Goal: Task Accomplishment & Management: Manage account settings

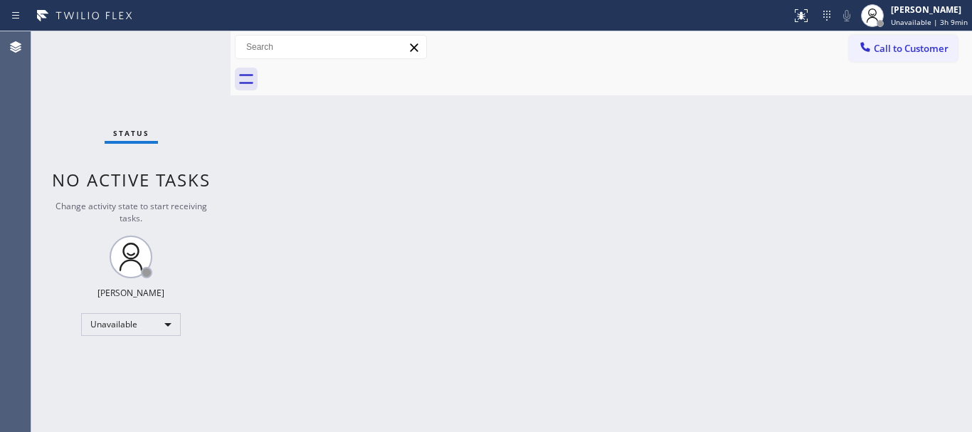
click at [692, 77] on div at bounding box center [617, 79] width 710 height 32
click at [773, 157] on div "Back to Dashboard Change Sender ID Customers Technicians Select a contact Outbo…" at bounding box center [601, 231] width 741 height 401
click at [938, 21] on span "Unavailable | 3h 19min" at bounding box center [927, 22] width 81 height 10
click at [771, 222] on div "Back to Dashboard Change Sender ID Customers Technicians Select a contact Outbo…" at bounding box center [601, 231] width 741 height 401
click at [916, 11] on div "[PERSON_NAME]" at bounding box center [927, 10] width 81 height 12
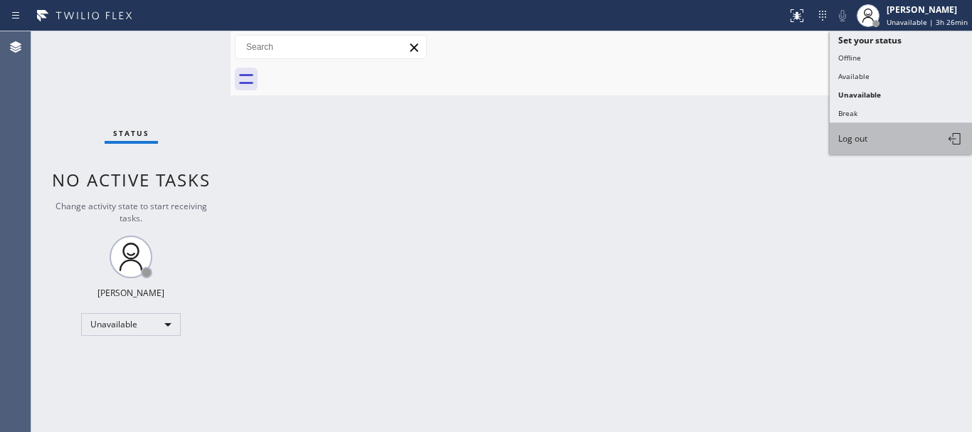
click at [854, 142] on span "Log out" at bounding box center [852, 138] width 29 height 12
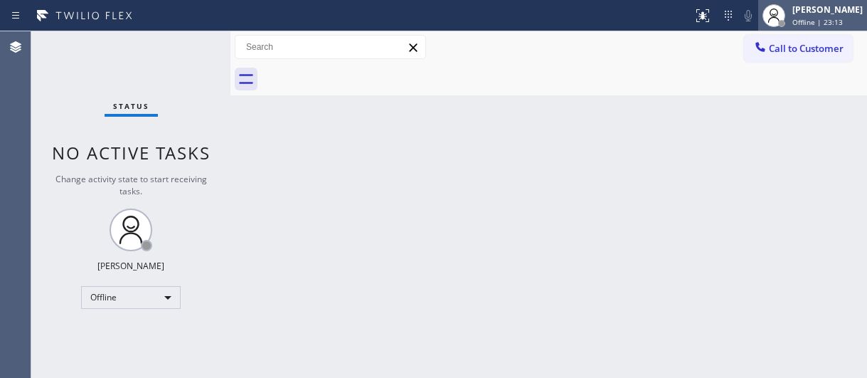
click at [843, 21] on span "Offline | 23:13" at bounding box center [818, 22] width 51 height 10
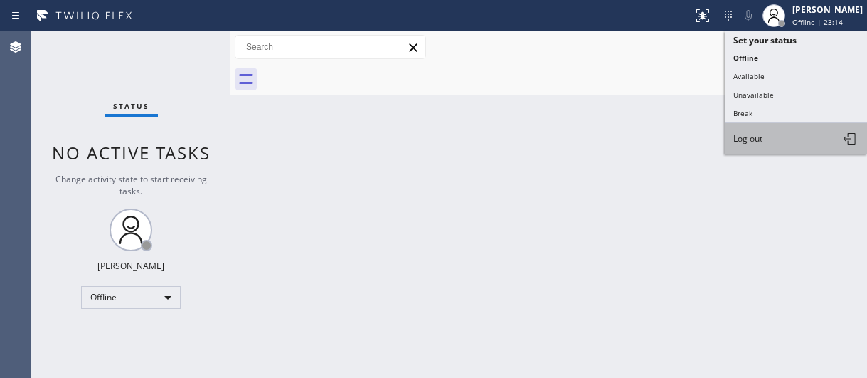
click at [759, 137] on span "Log out" at bounding box center [748, 138] width 29 height 12
